Goal: Transaction & Acquisition: Purchase product/service

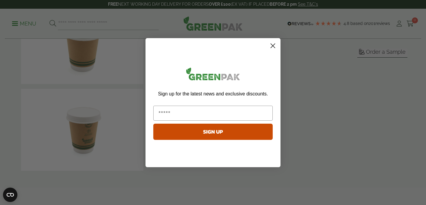
scroll to position [156, 0]
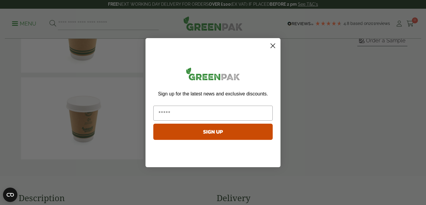
click at [272, 45] on circle "Close dialog" at bounding box center [273, 46] width 10 height 10
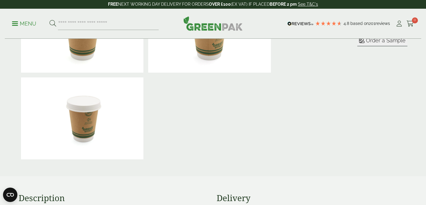
click at [325, 118] on div "8oz Green Effect Double Wall Hot Drink Cup Product Code GP5330018 In stock Typi…" at bounding box center [348, 32] width 120 height 260
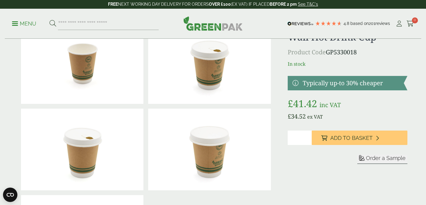
scroll to position [24, 0]
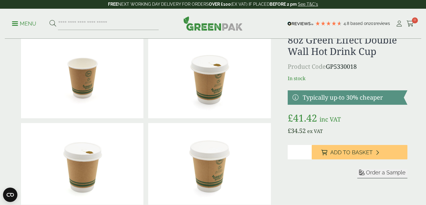
click at [205, 86] on img at bounding box center [209, 78] width 122 height 82
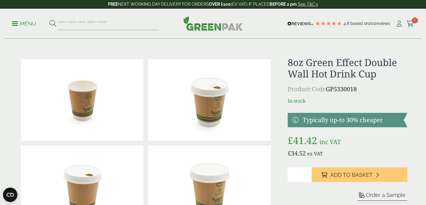
scroll to position [0, 0]
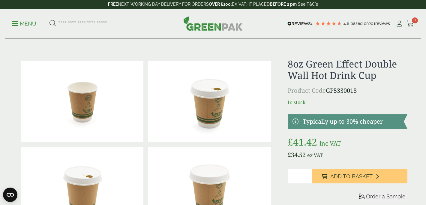
click at [13, 23] on span at bounding box center [15, 23] width 6 height 1
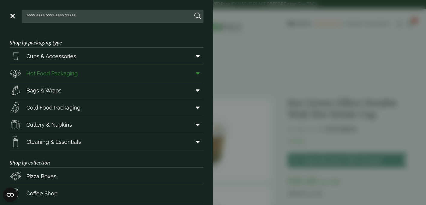
click at [51, 74] on span "Hot Food Packaging" at bounding box center [51, 73] width 51 height 8
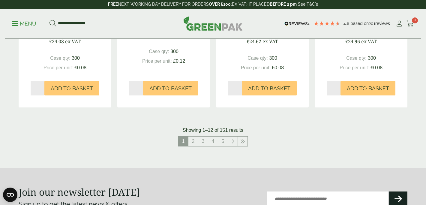
scroll to position [672, 0]
click at [195, 137] on link "2" at bounding box center [194, 141] width 10 height 10
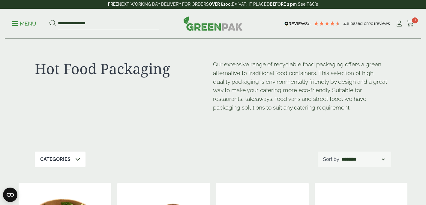
click at [16, 23] on span at bounding box center [15, 23] width 6 height 1
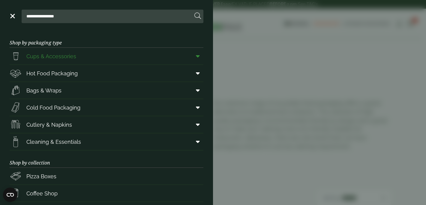
click at [56, 56] on span "Cups & Accessories" at bounding box center [51, 56] width 50 height 8
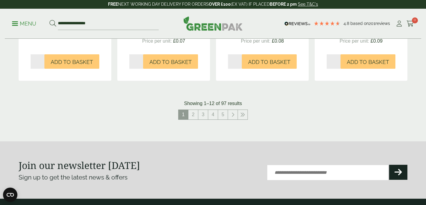
scroll to position [660, 0]
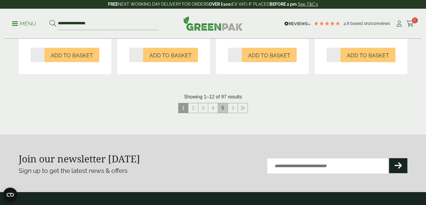
click at [221, 107] on link "5" at bounding box center [223, 108] width 10 height 10
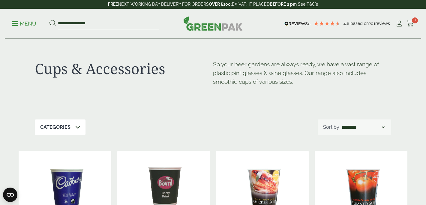
scroll to position [660, 0]
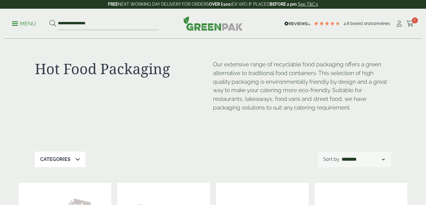
scroll to position [672, 0]
